Goal: Task Accomplishment & Management: Use online tool/utility

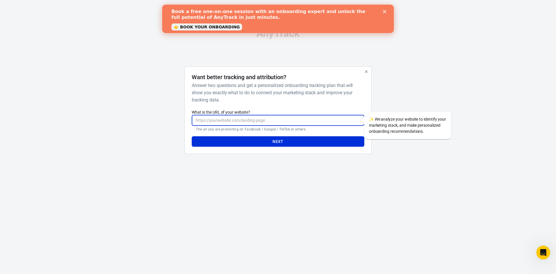
click at [252, 118] on input "What is the URL of your website?" at bounding box center [278, 120] width 172 height 11
paste input "[URL][DOMAIN_NAME]"
type input "[URL][DOMAIN_NAME]"
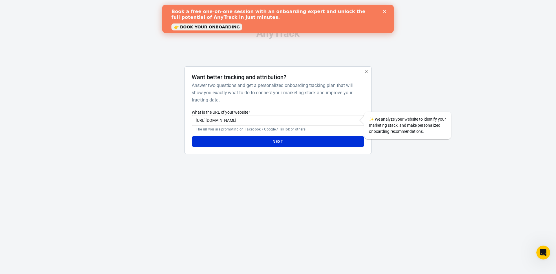
click at [277, 147] on div "Want better tracking and attribution? Answer two questions and get a personaliz…" at bounding box center [277, 110] width 187 height 88
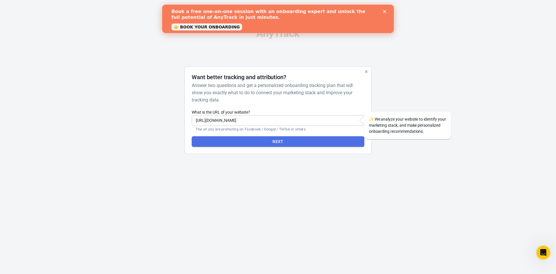
click at [277, 143] on button "Next" at bounding box center [278, 141] width 172 height 11
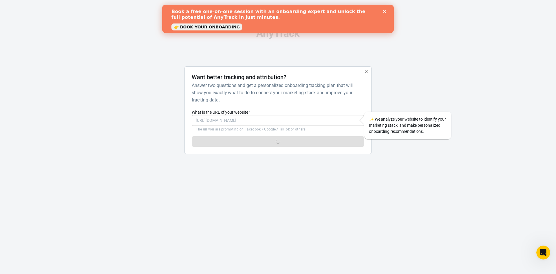
click at [383, 9] on div "Book a free one-on-one session with an onboarding expert and unlock the full po…" at bounding box center [277, 19] width 213 height 24
click at [385, 10] on div "Book a free one-on-one session with an onboarding expert and unlock the full po…" at bounding box center [278, 19] width 232 height 24
click at [384, 8] on div "Book a free one-on-one session with an onboarding expert and unlock the full po…" at bounding box center [277, 19] width 213 height 24
click at [386, 6] on div "Book a free one-on-one session with an onboarding expert and unlock the full po…" at bounding box center [278, 19] width 232 height 28
click at [384, 10] on icon "Close" at bounding box center [384, 11] width 3 height 3
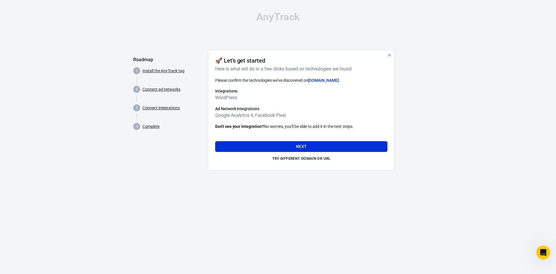
click at [297, 141] on div "Next Try different domain or url" at bounding box center [301, 151] width 172 height 24
click at [254, 142] on button "Next" at bounding box center [301, 146] width 172 height 11
